Goal: Check status: Check status

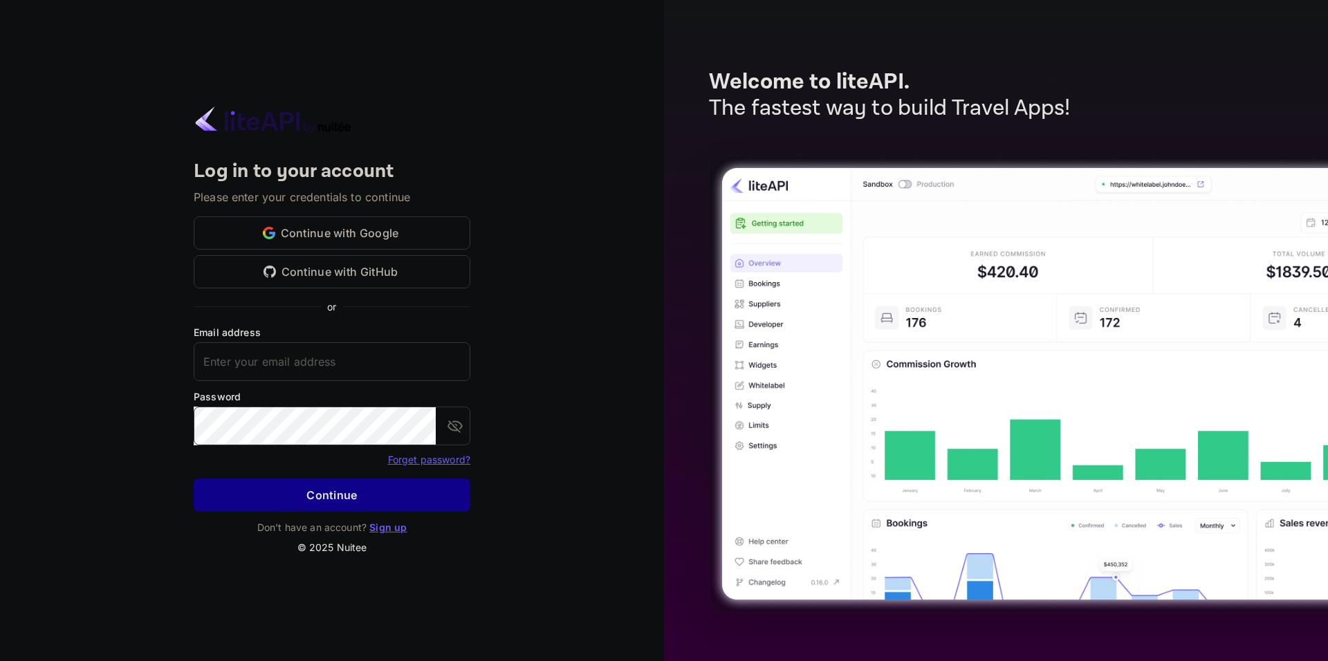
type input "[EMAIL_ADDRESS][DOMAIN_NAME]"
click at [288, 479] on form "Email address [EMAIL_ADDRESS][DOMAIN_NAME] ​ Password ​ Forget password? Contin…" at bounding box center [332, 422] width 277 height 195
click at [293, 485] on button "Continue" at bounding box center [332, 495] width 277 height 33
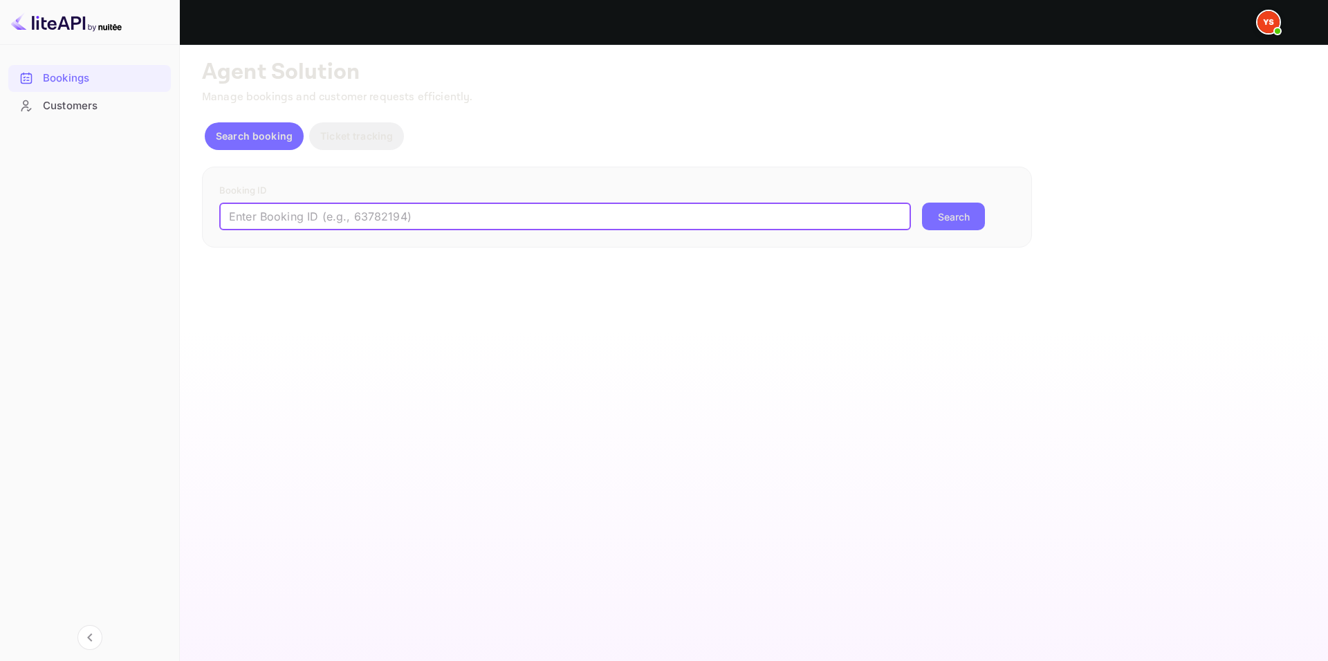
click at [540, 223] on input "text" at bounding box center [565, 217] width 692 height 28
paste input "9601976"
type input "9601976"
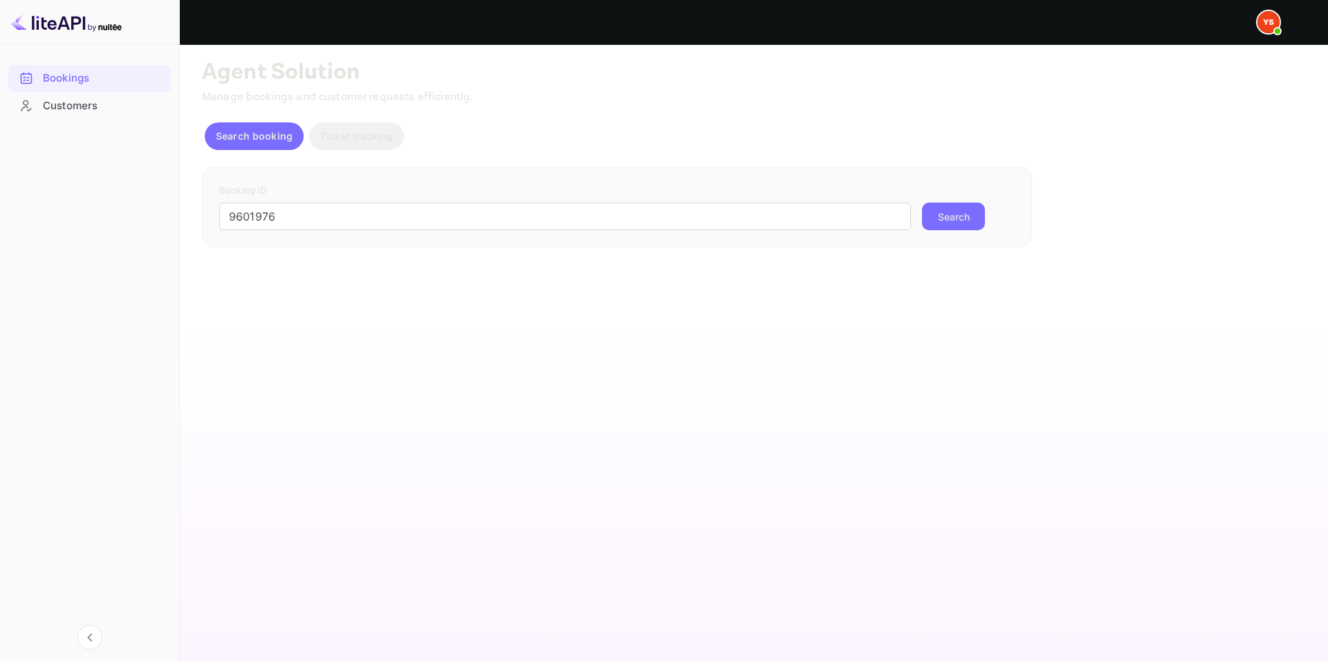
click at [929, 223] on button "Search" at bounding box center [953, 217] width 63 height 28
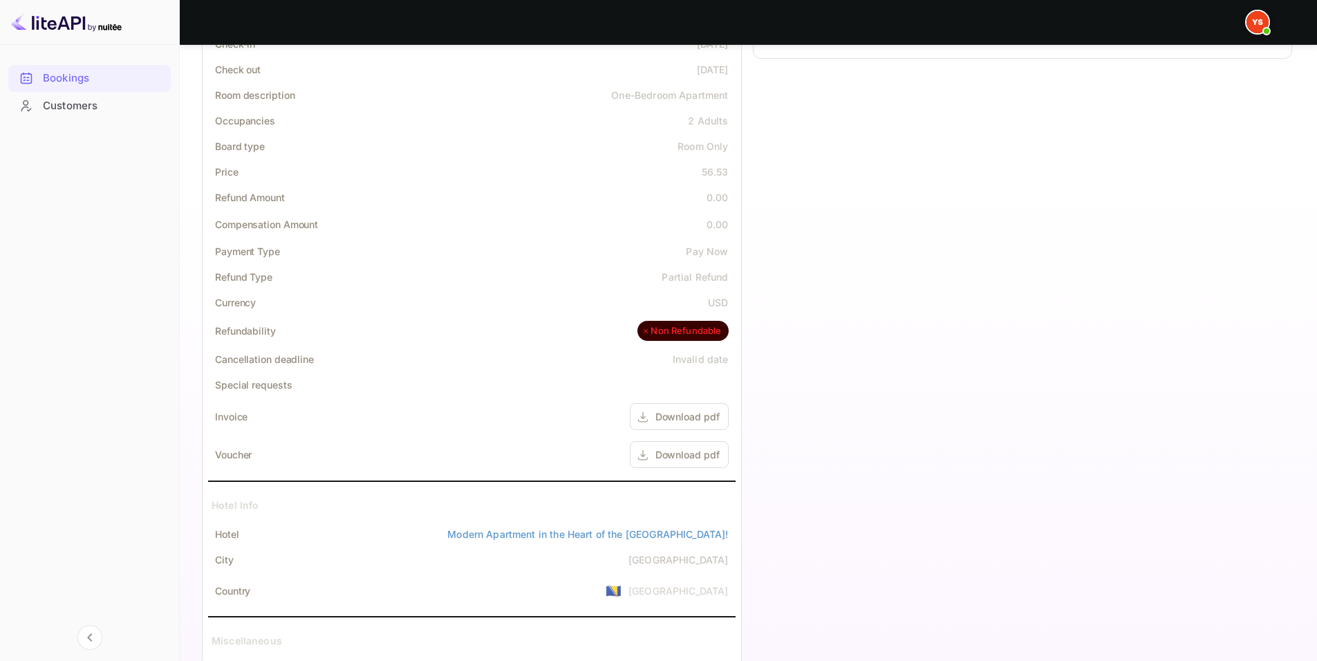
scroll to position [481, 0]
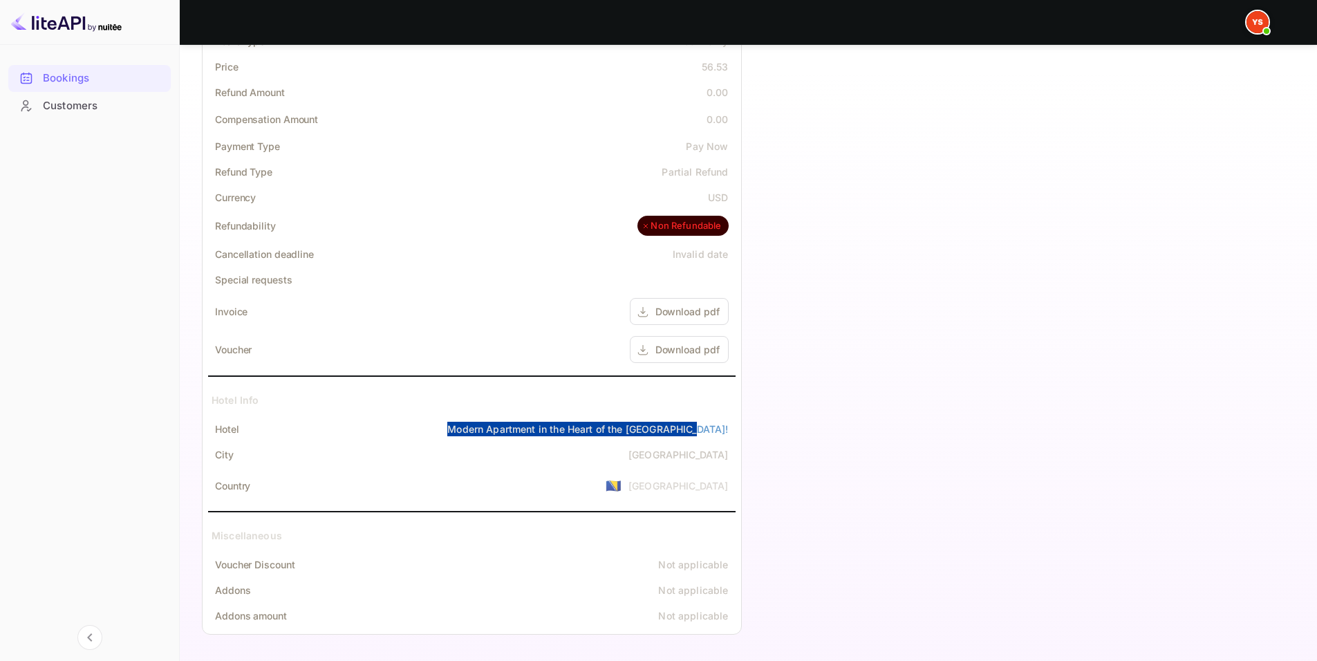
drag, startPoint x: 512, startPoint y: 423, endPoint x: 734, endPoint y: 421, distance: 222.0
click at [734, 421] on div "Hotel Modern Apartment in the Heart of the [GEOGRAPHIC_DATA]!" at bounding box center [472, 429] width 528 height 26
copy link "Modern Apartment in the Heart of the [GEOGRAPHIC_DATA]!"
click at [476, 129] on div "Compensation Amount 0.00" at bounding box center [472, 119] width 528 height 28
click at [653, 359] on div "Download pdf" at bounding box center [679, 349] width 99 height 27
